Goal: Task Accomplishment & Management: Use online tool/utility

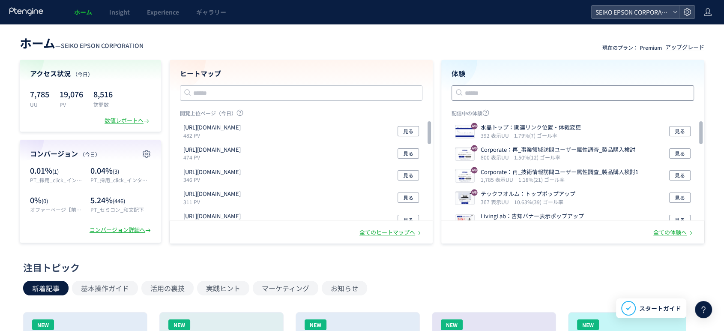
click at [478, 90] on input "text" at bounding box center [573, 92] width 242 height 15
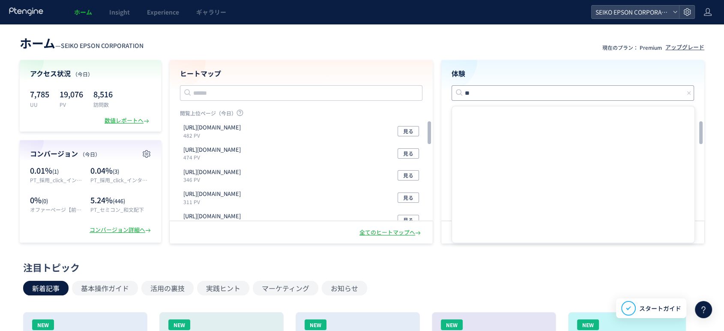
type input "**"
click at [506, 69] on h4 "体験" at bounding box center [573, 74] width 242 height 10
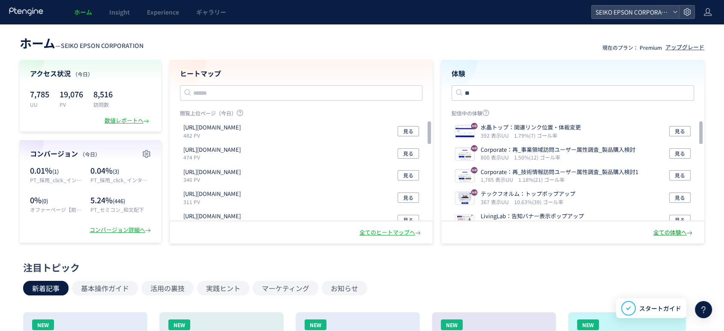
click at [676, 231] on div "全ての体験へ" at bounding box center [673, 232] width 41 height 8
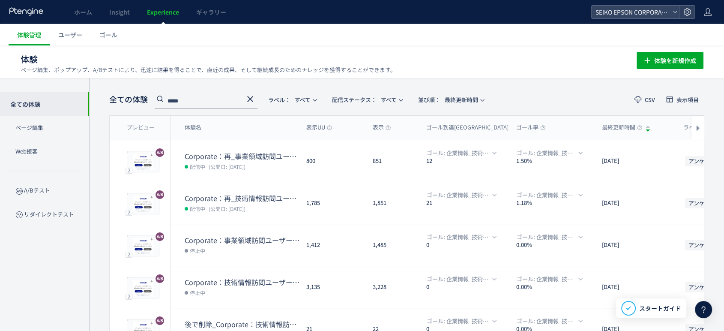
click at [251, 99] on use at bounding box center [250, 99] width 6 height 6
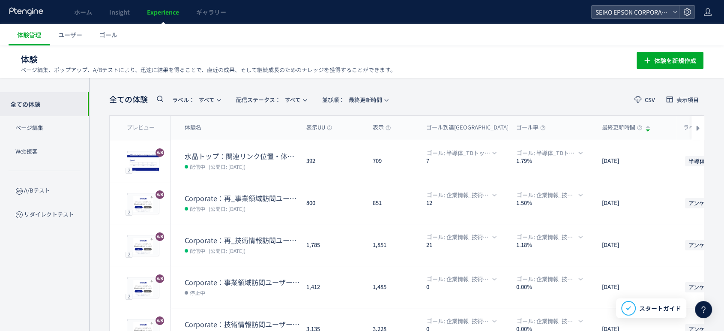
click at [157, 104] on span at bounding box center [160, 100] width 10 height 15
click at [158, 100] on use at bounding box center [160, 99] width 6 height 6
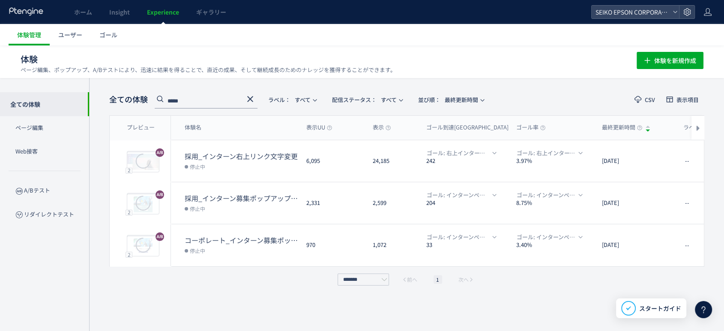
type input "*****"
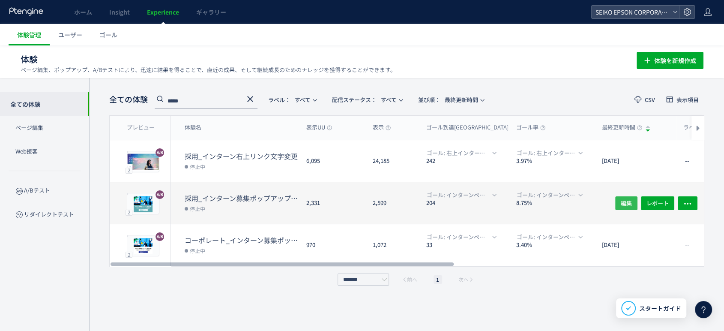
click at [625, 201] on span "編集" at bounding box center [626, 203] width 11 height 14
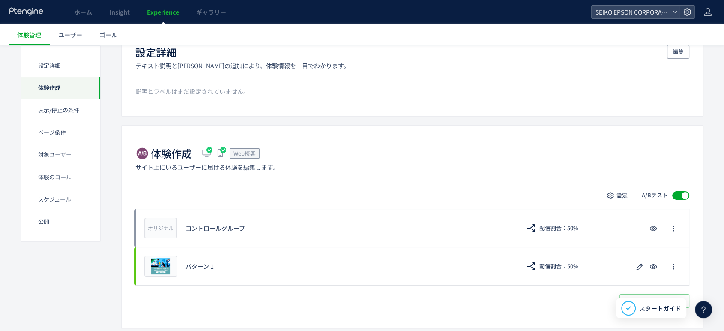
scroll to position [216, 0]
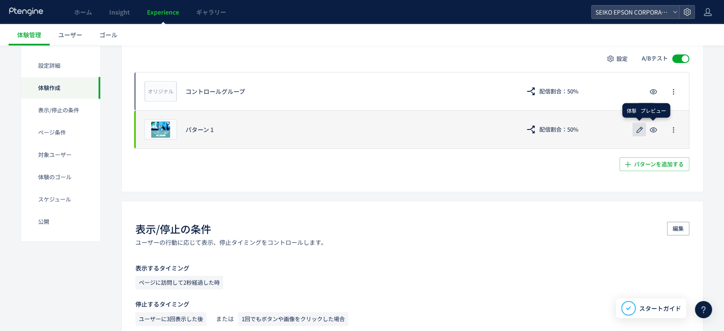
click at [638, 132] on use "button" at bounding box center [640, 129] width 6 height 6
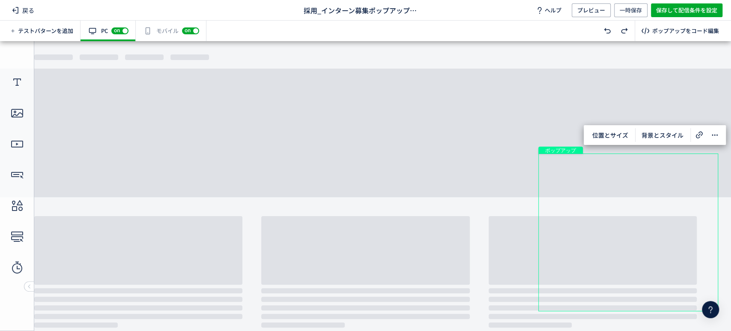
click at [569, 298] on div "ポップアップ" at bounding box center [628, 232] width 180 height 158
click at [572, 286] on div "ポップアップ" at bounding box center [628, 232] width 180 height 158
click at [656, 130] on span "背景とスタイル" at bounding box center [663, 135] width 52 height 14
